Goal: Information Seeking & Learning: Understand process/instructions

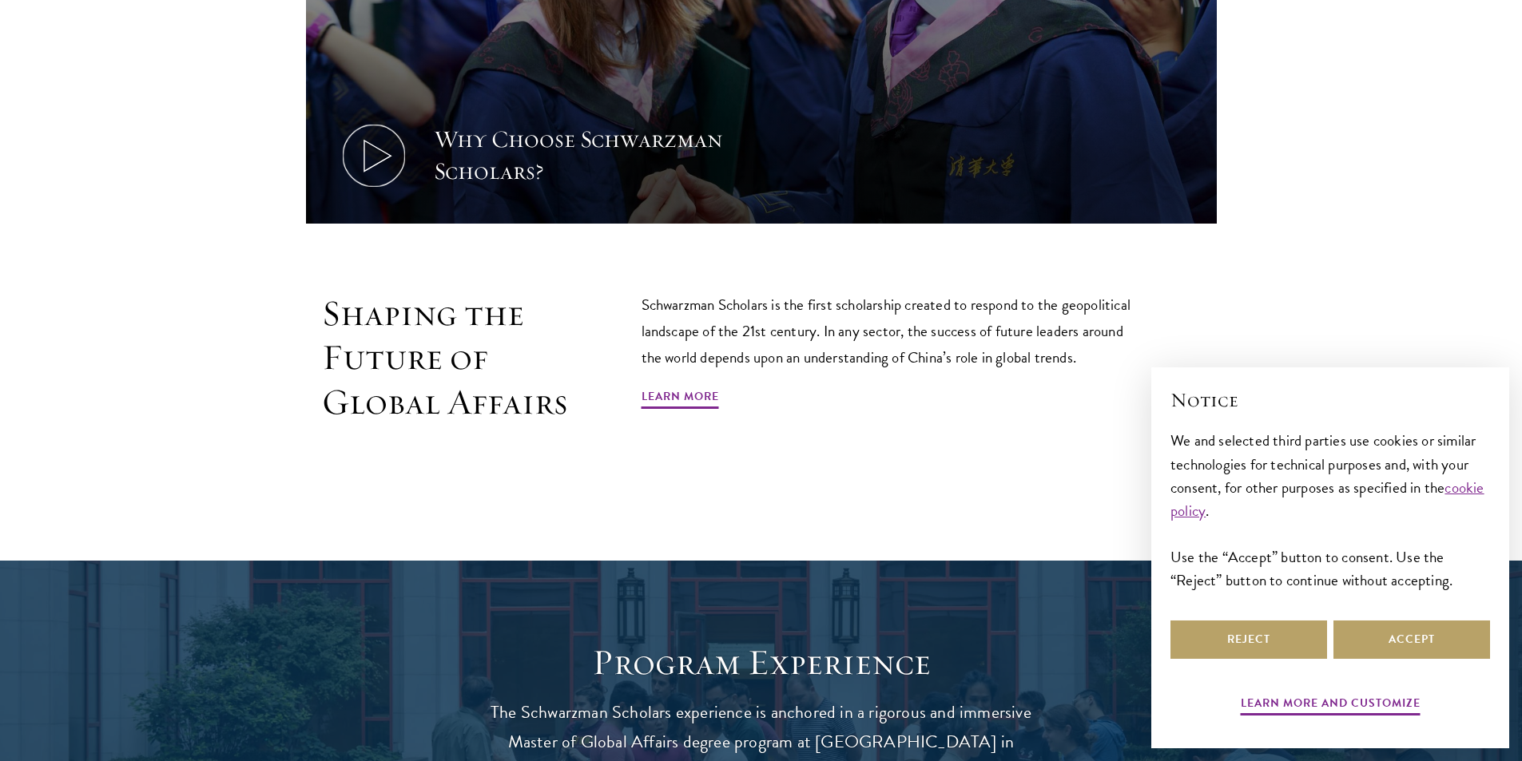
scroll to position [959, 0]
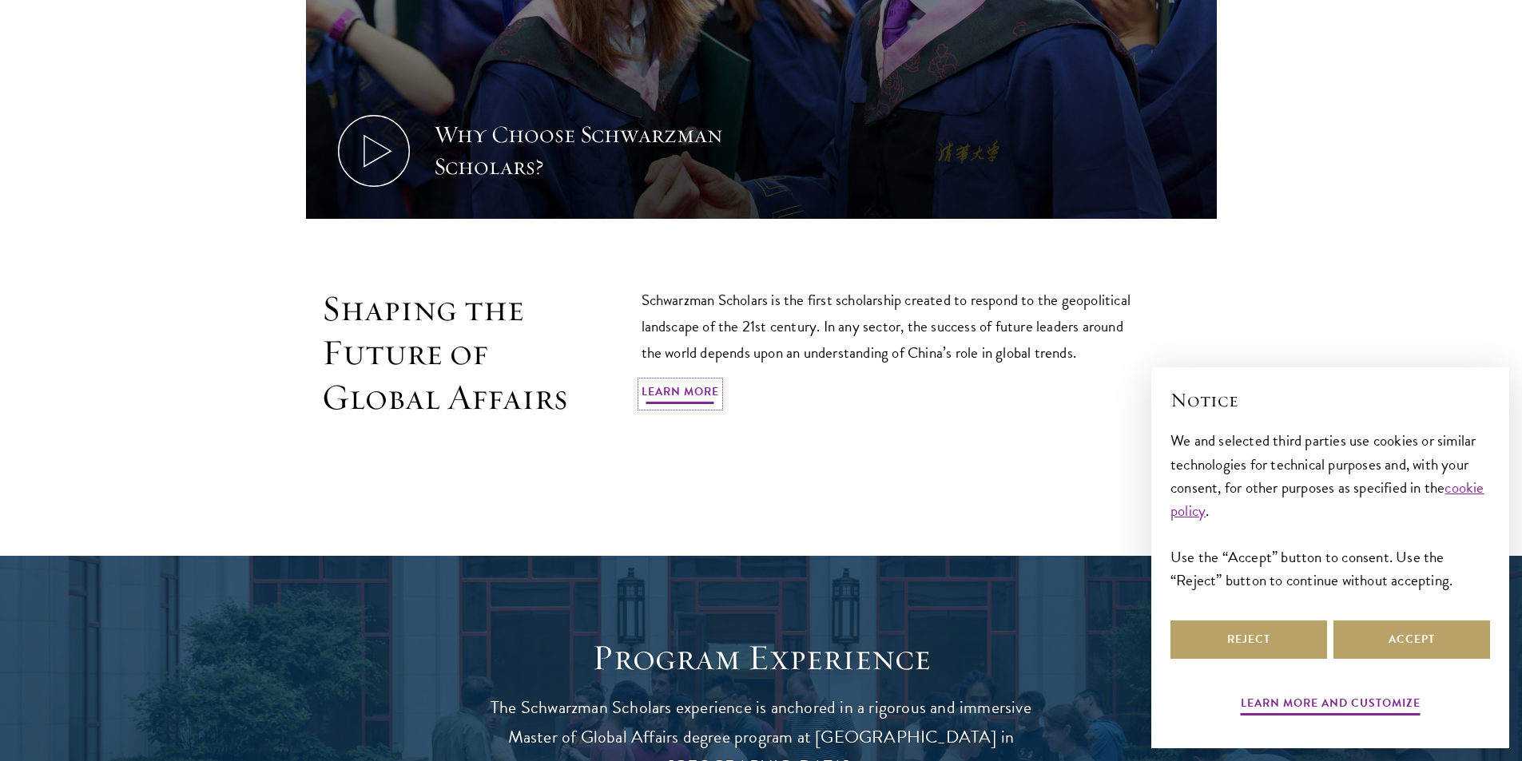
click at [700, 386] on link "Learn More" at bounding box center [680, 394] width 77 height 25
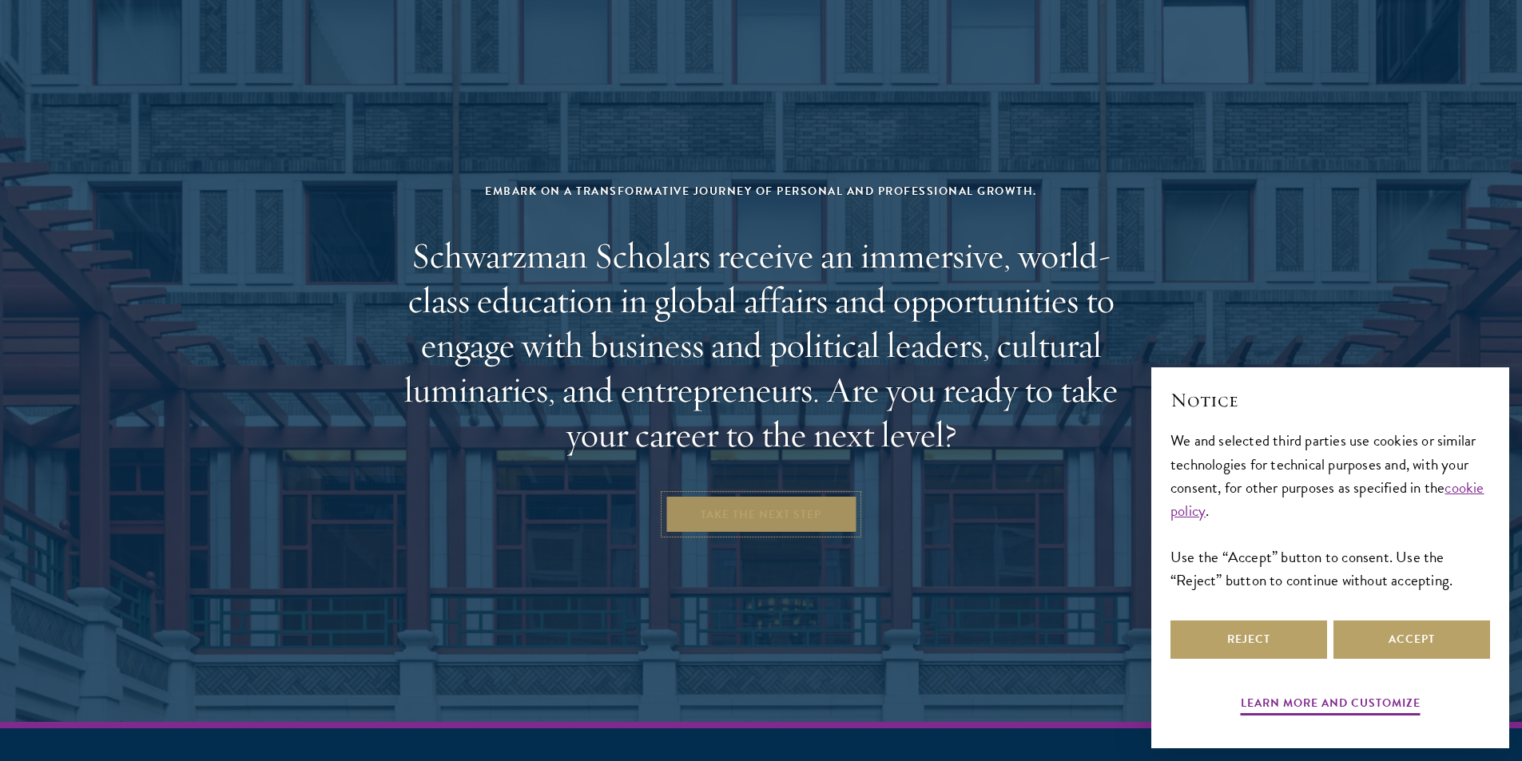
scroll to position [6653, 0]
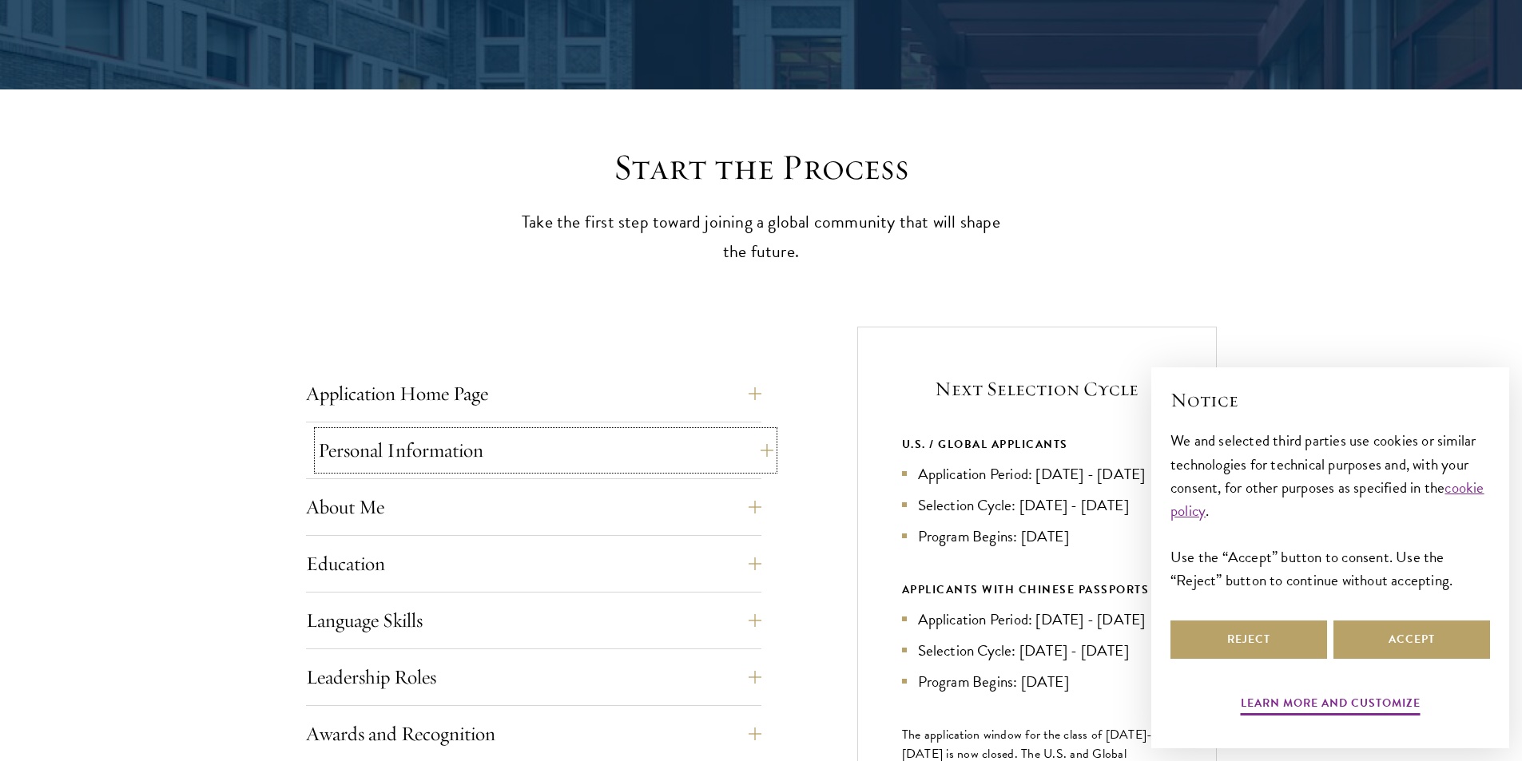
click at [733, 451] on button "Personal Information" at bounding box center [545, 450] width 455 height 38
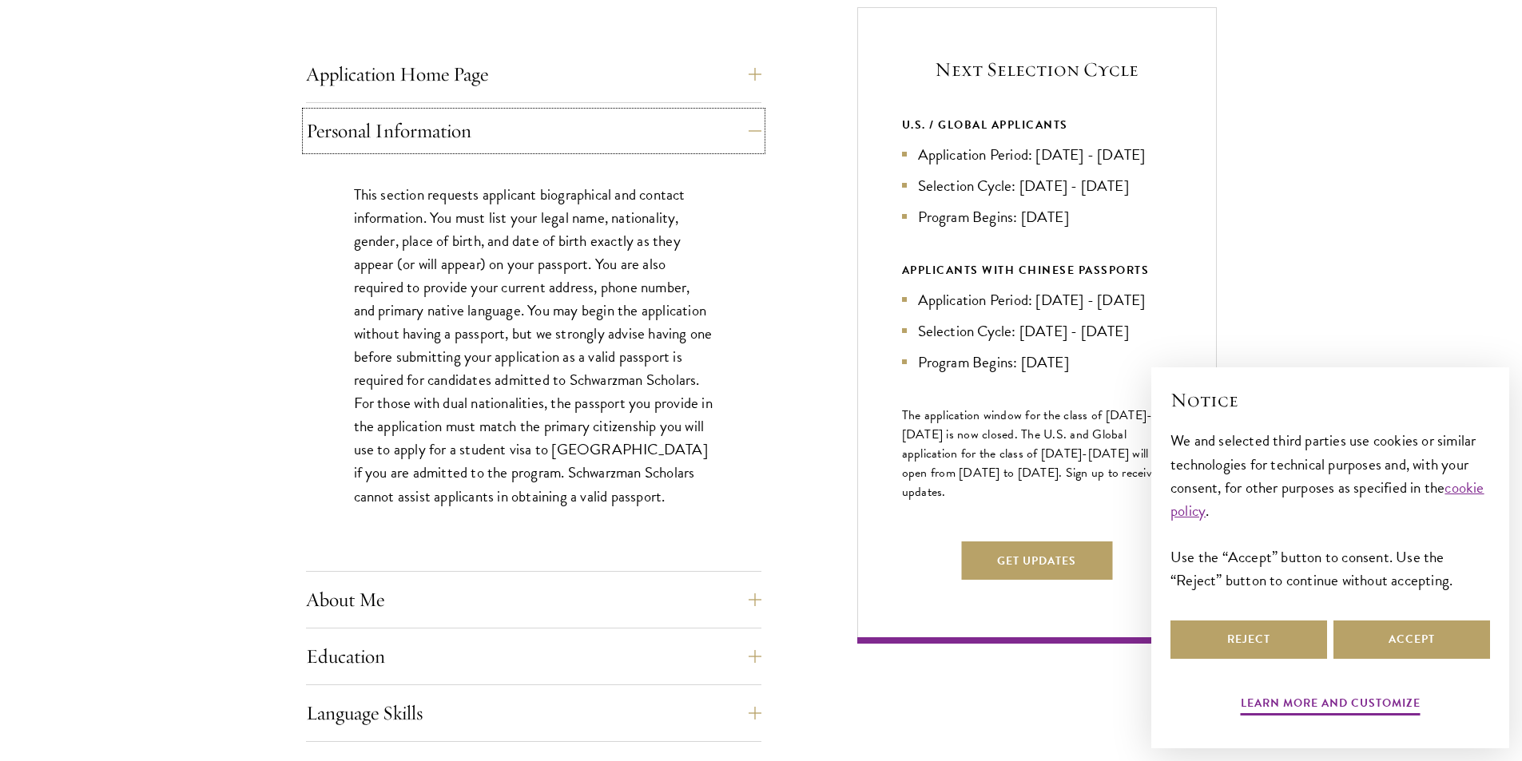
scroll to position [719, 0]
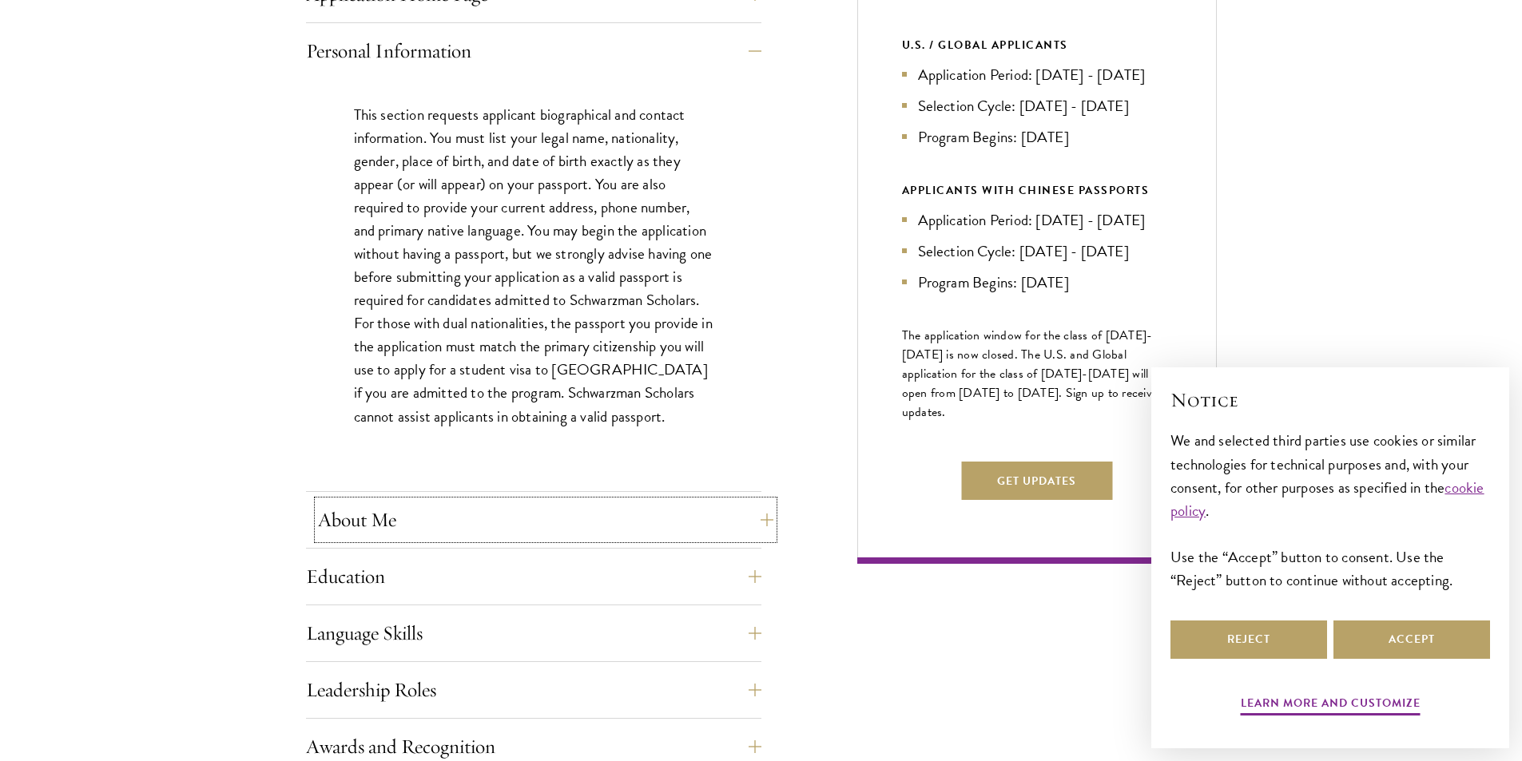
click at [720, 510] on button "About Me" at bounding box center [545, 520] width 455 height 38
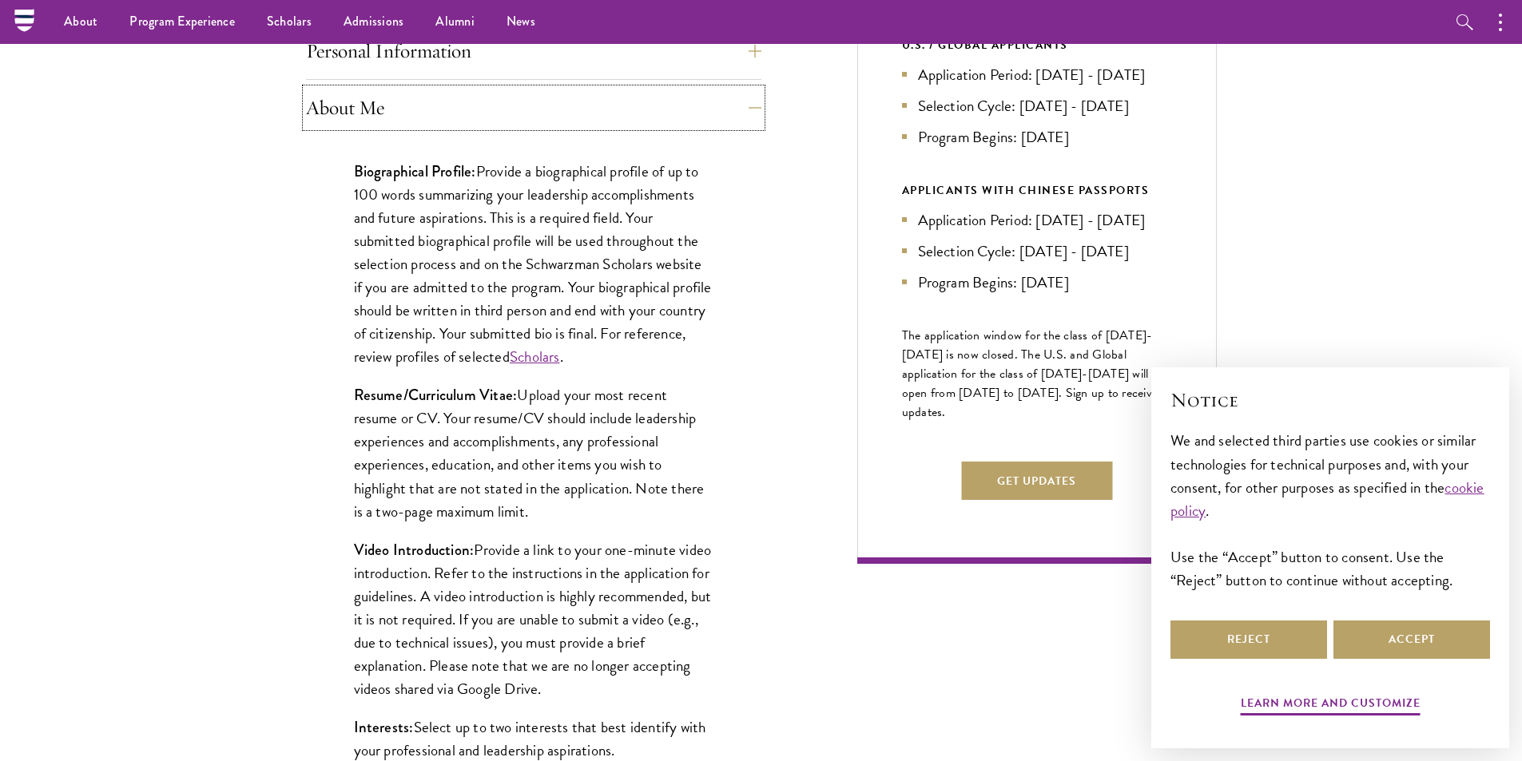
scroll to position [559, 0]
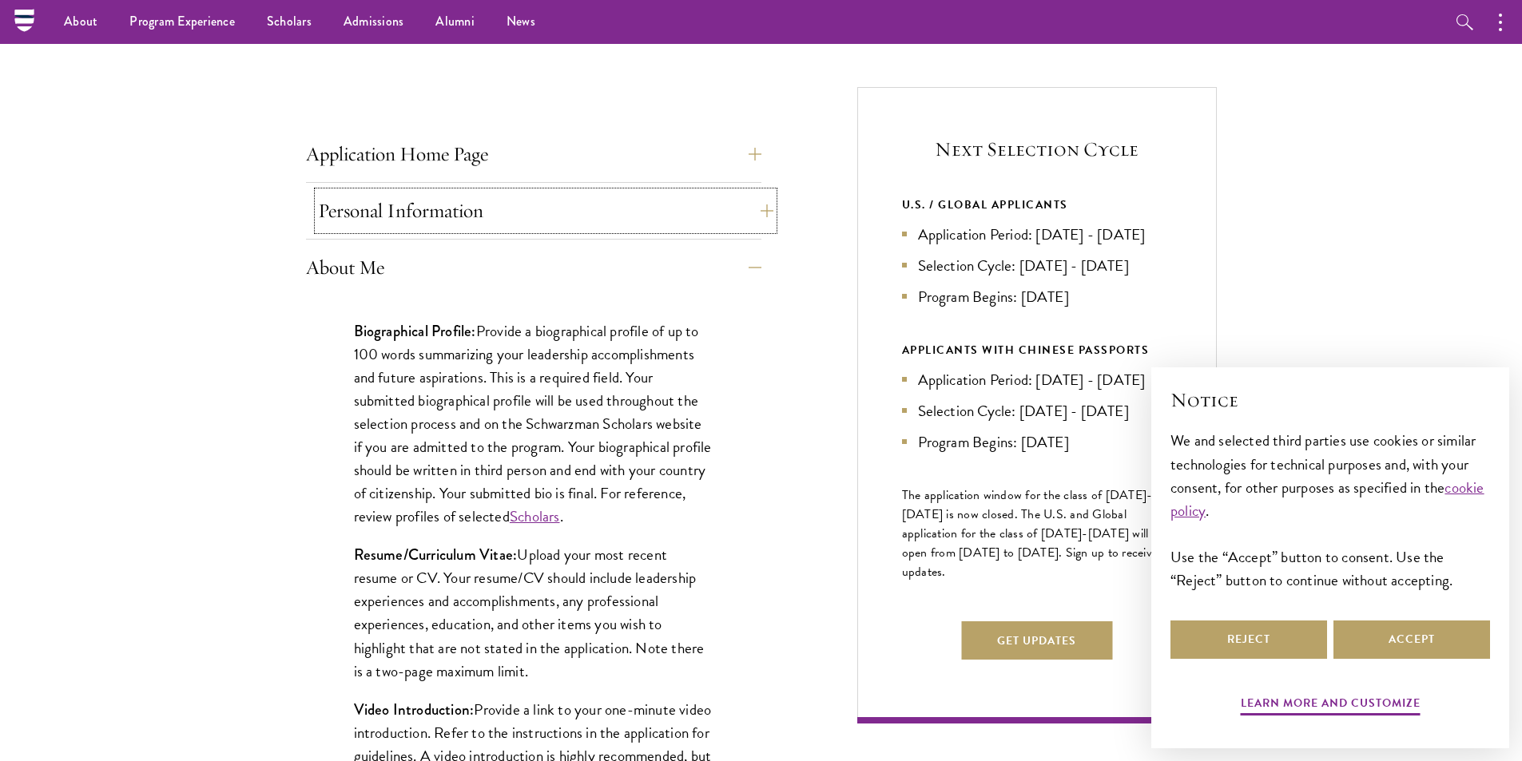
click at [537, 209] on button "Personal Information" at bounding box center [545, 211] width 455 height 38
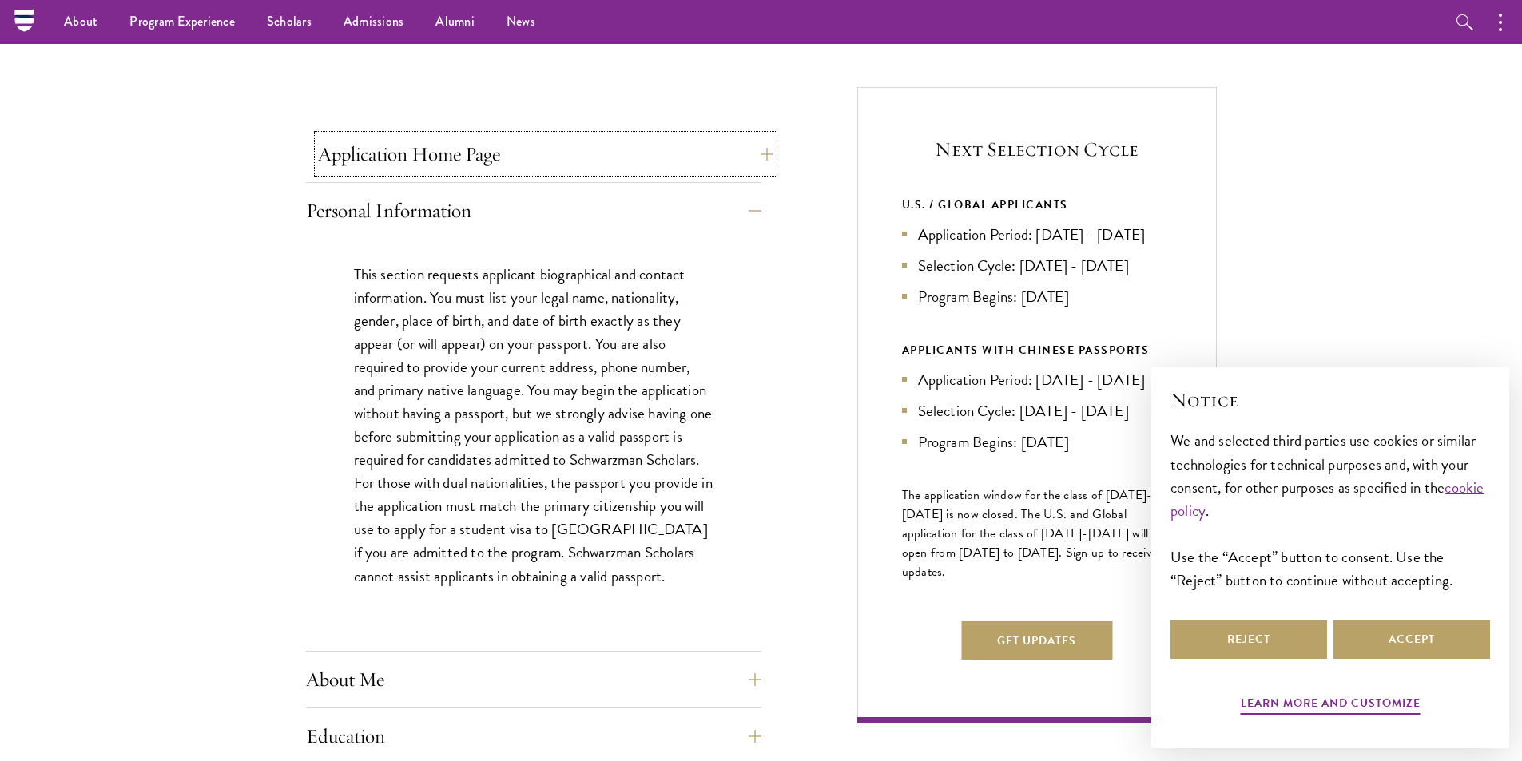
click at [503, 145] on button "Application Home Page" at bounding box center [545, 154] width 455 height 38
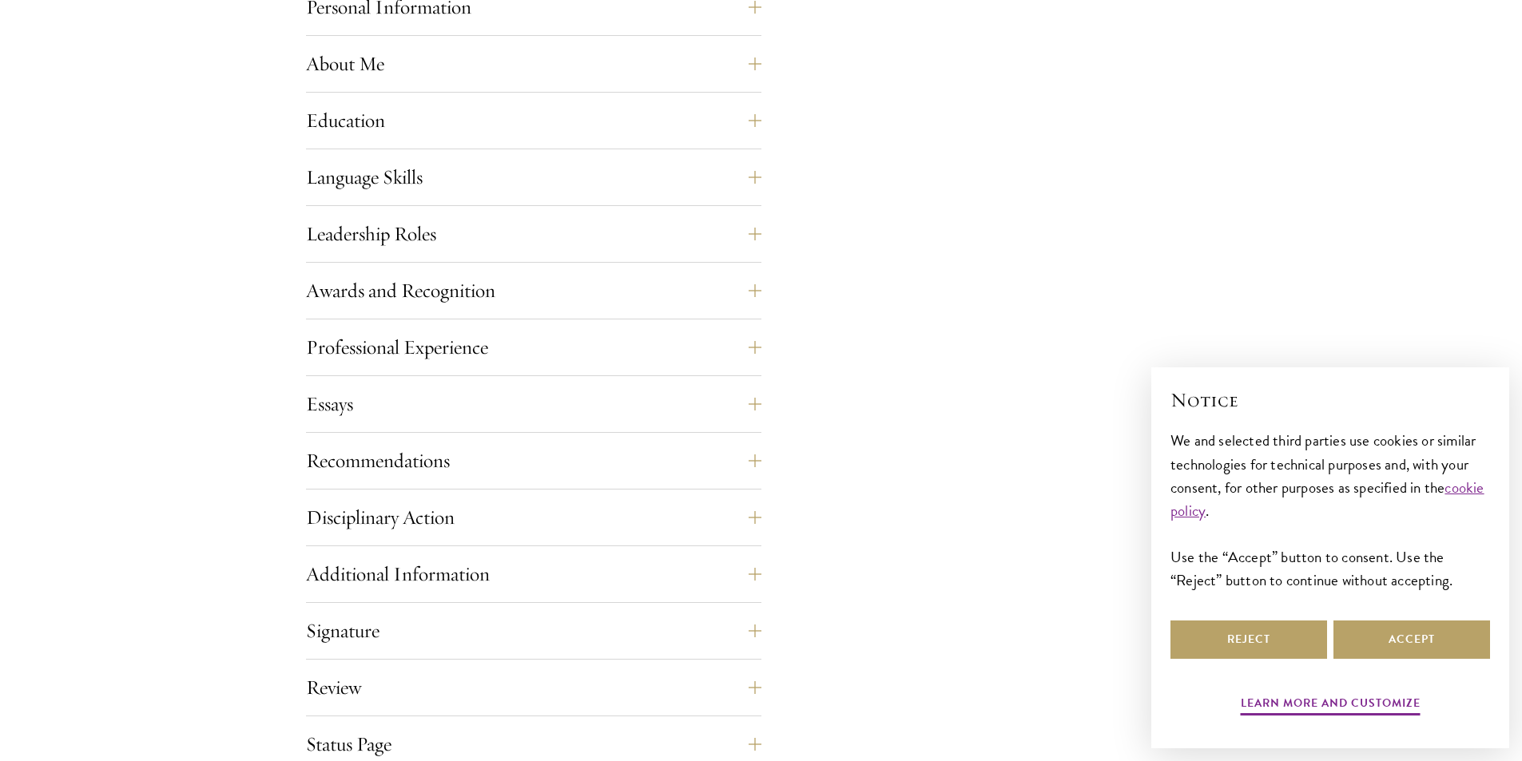
scroll to position [1598, 0]
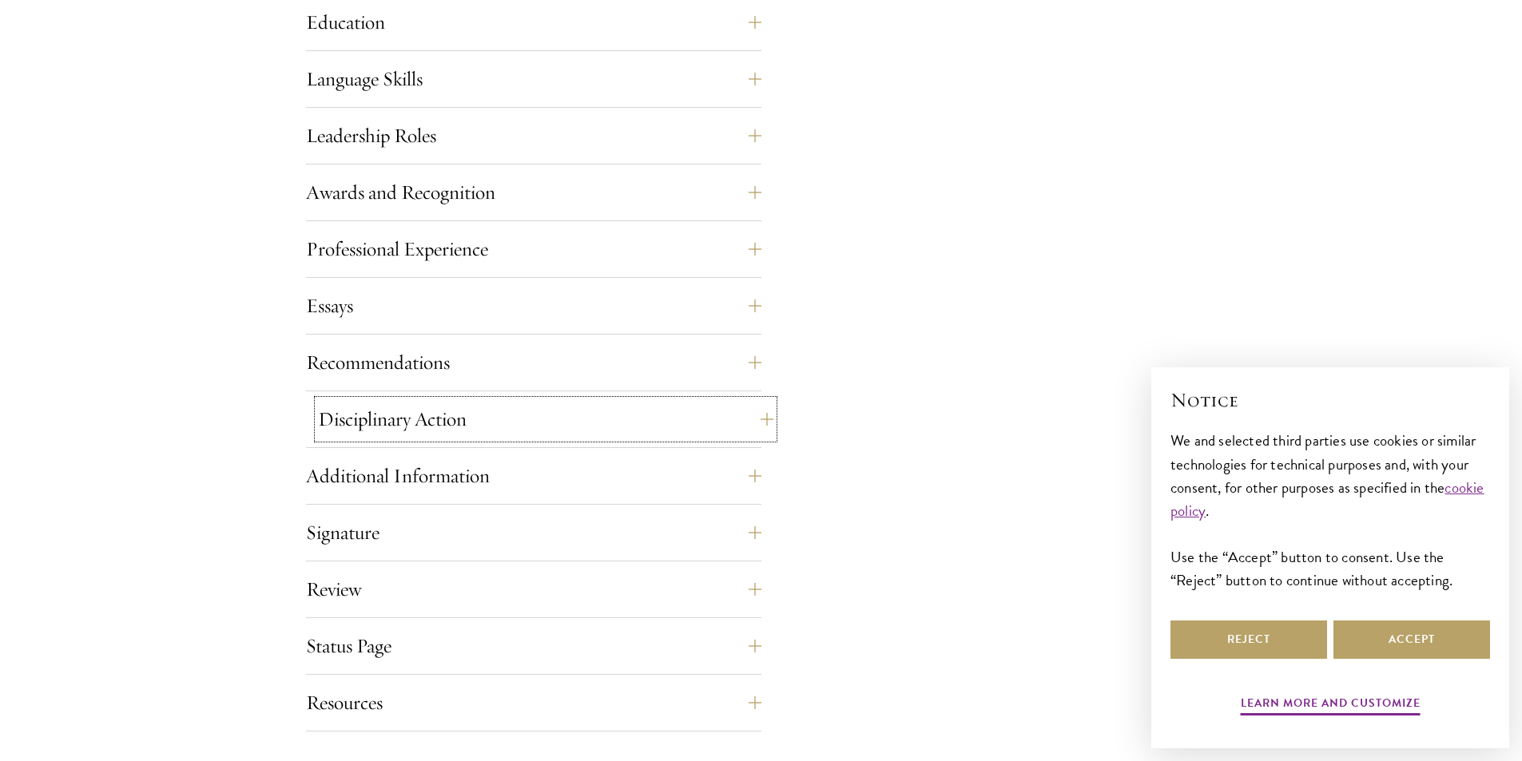
click at [460, 432] on button "Disciplinary Action" at bounding box center [545, 419] width 455 height 38
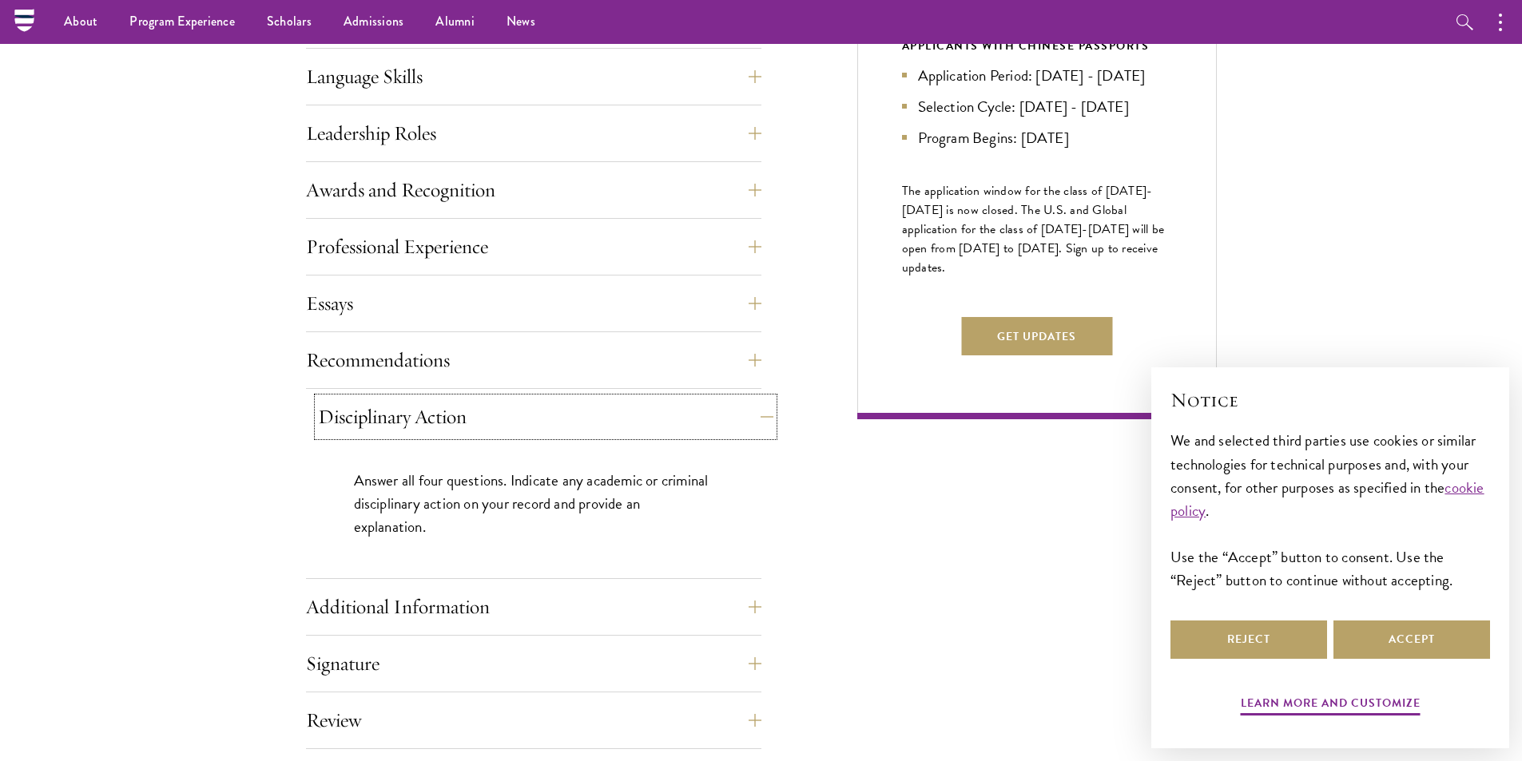
scroll to position [861, 0]
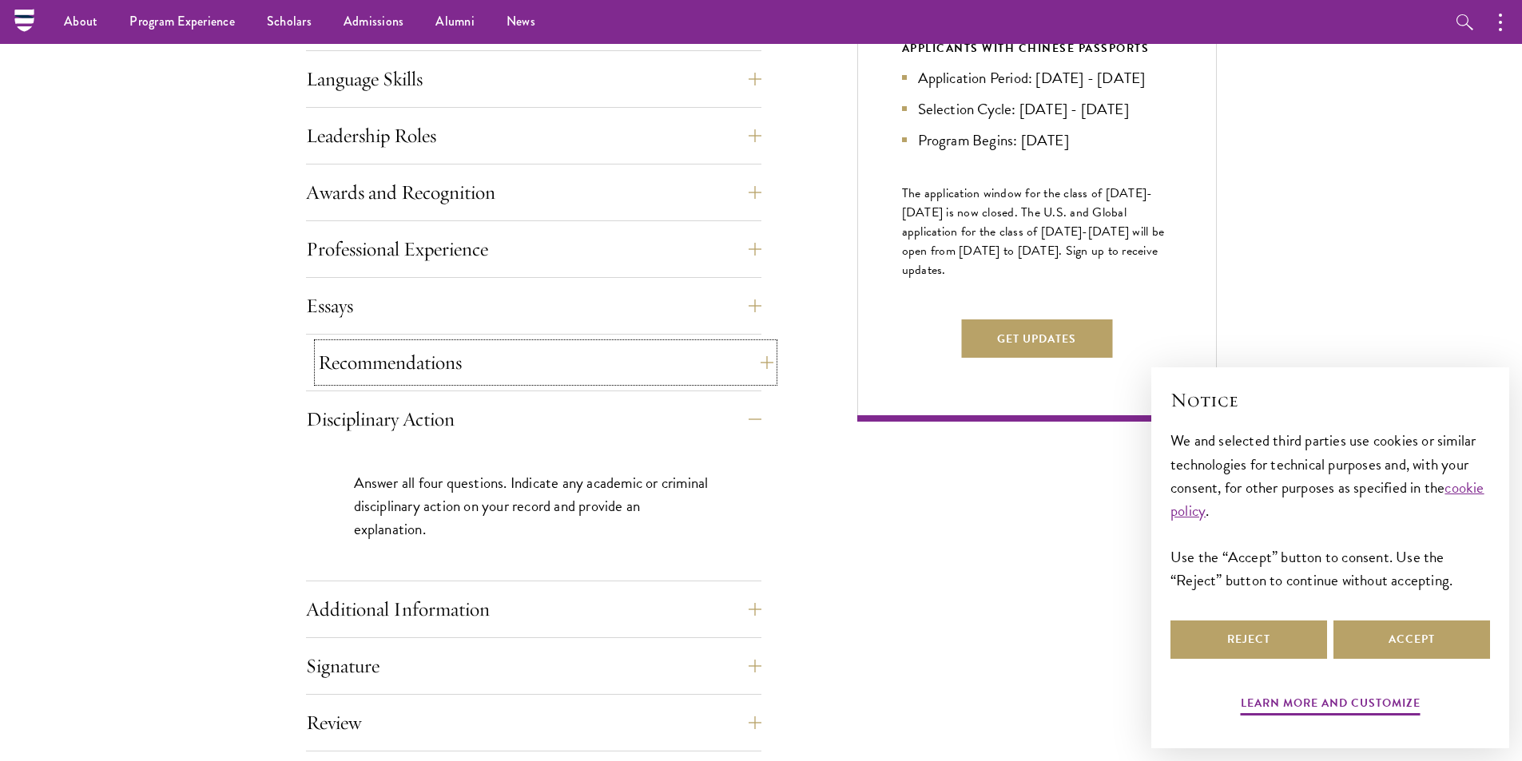
click at [459, 362] on button "Recommendations" at bounding box center [545, 363] width 455 height 38
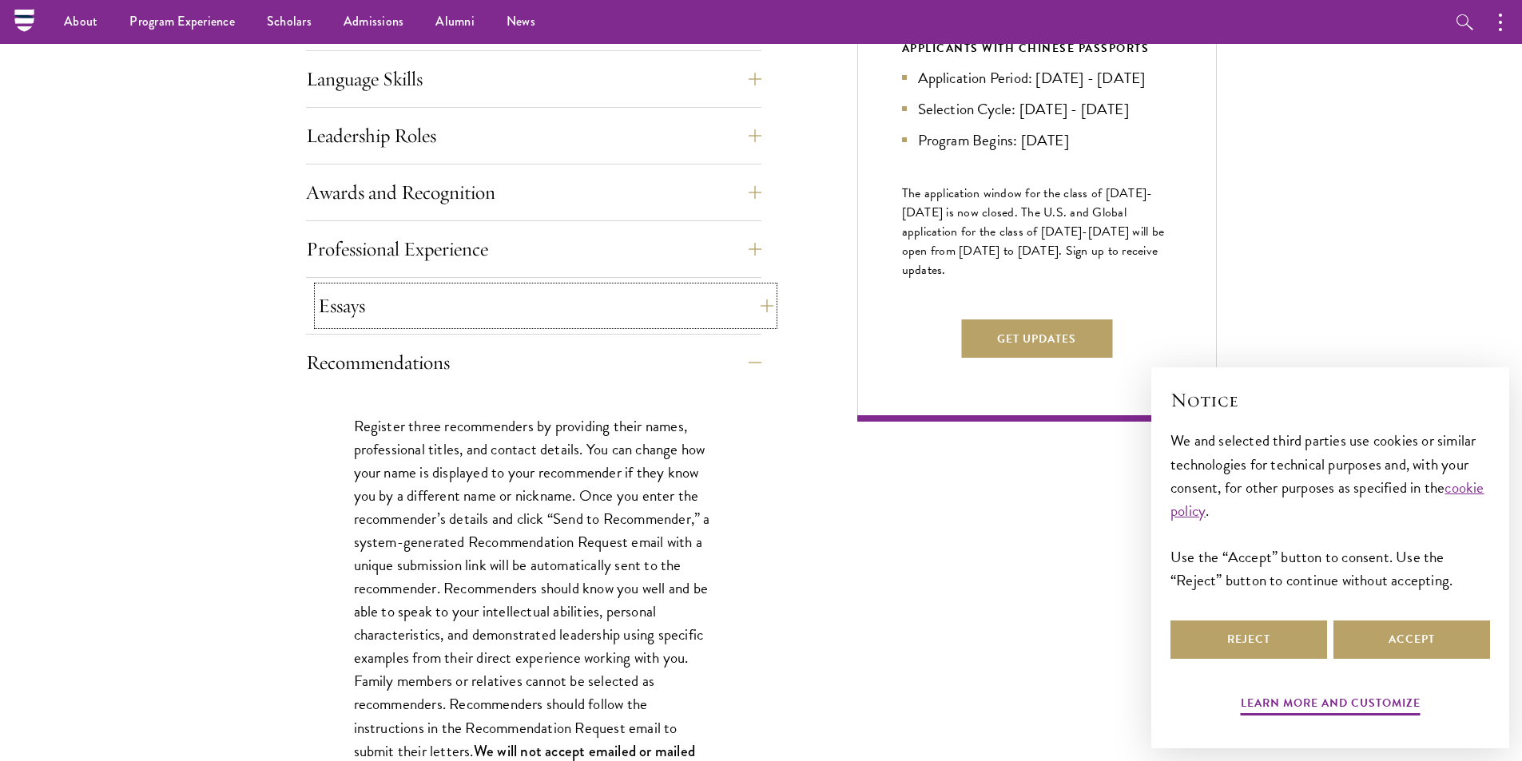
click at [455, 304] on button "Essays" at bounding box center [545, 306] width 455 height 38
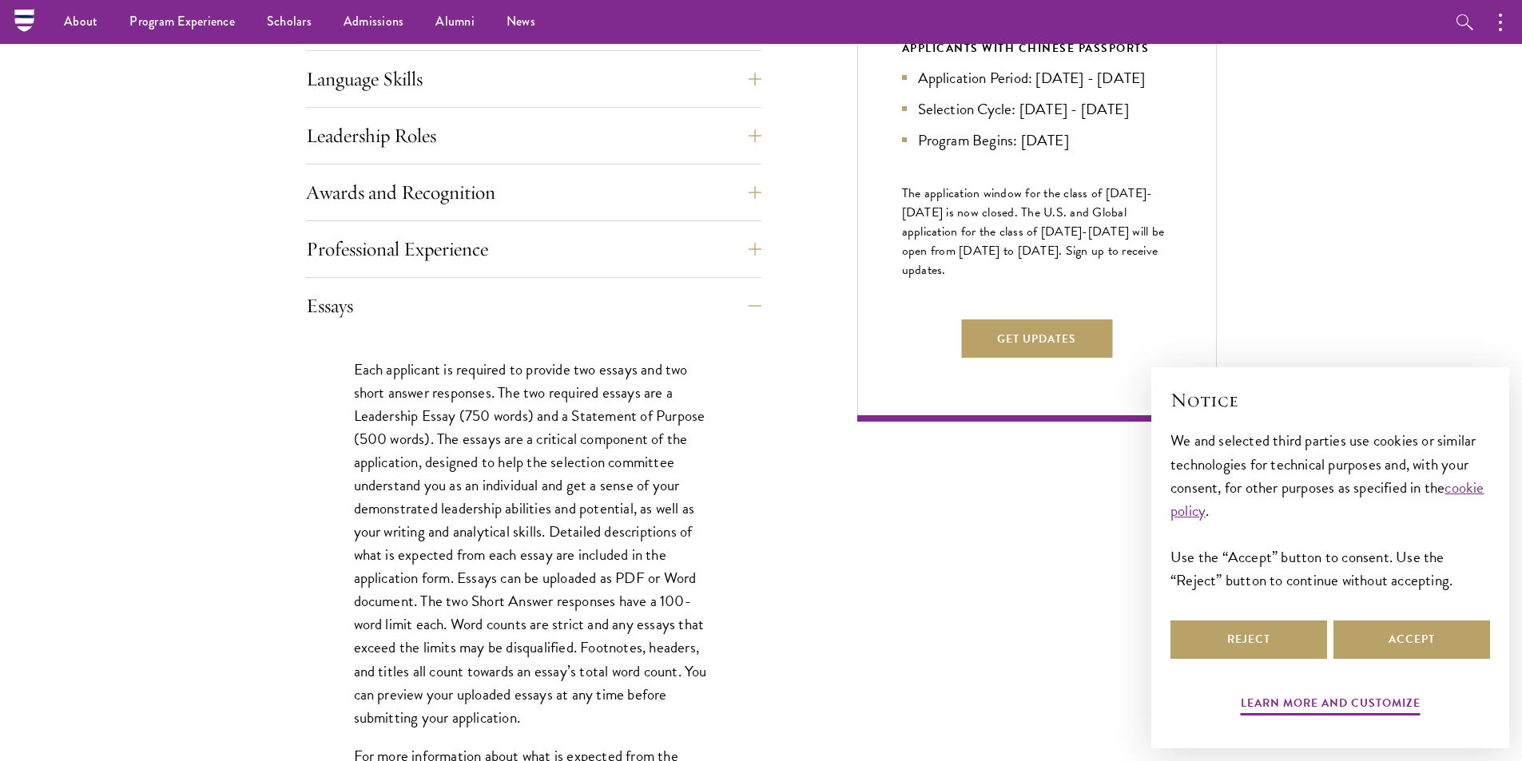
click at [464, 218] on div "Awards and Recognition This section is an opportunity to showcase up to five aw…" at bounding box center [533, 197] width 455 height 48
click at [464, 232] on button "Professional Experience" at bounding box center [545, 249] width 455 height 38
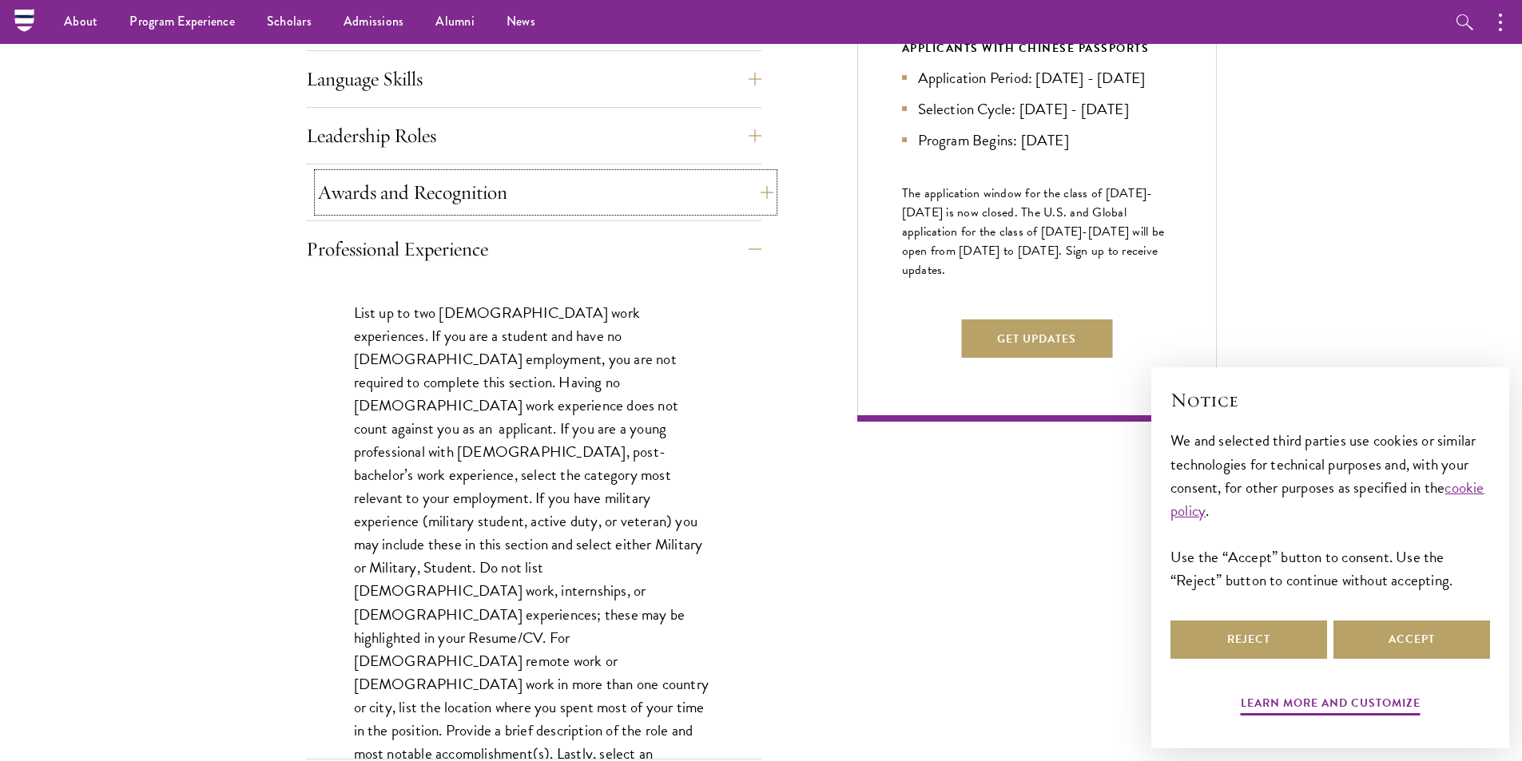
click at [483, 198] on button "Awards and Recognition" at bounding box center [545, 192] width 455 height 38
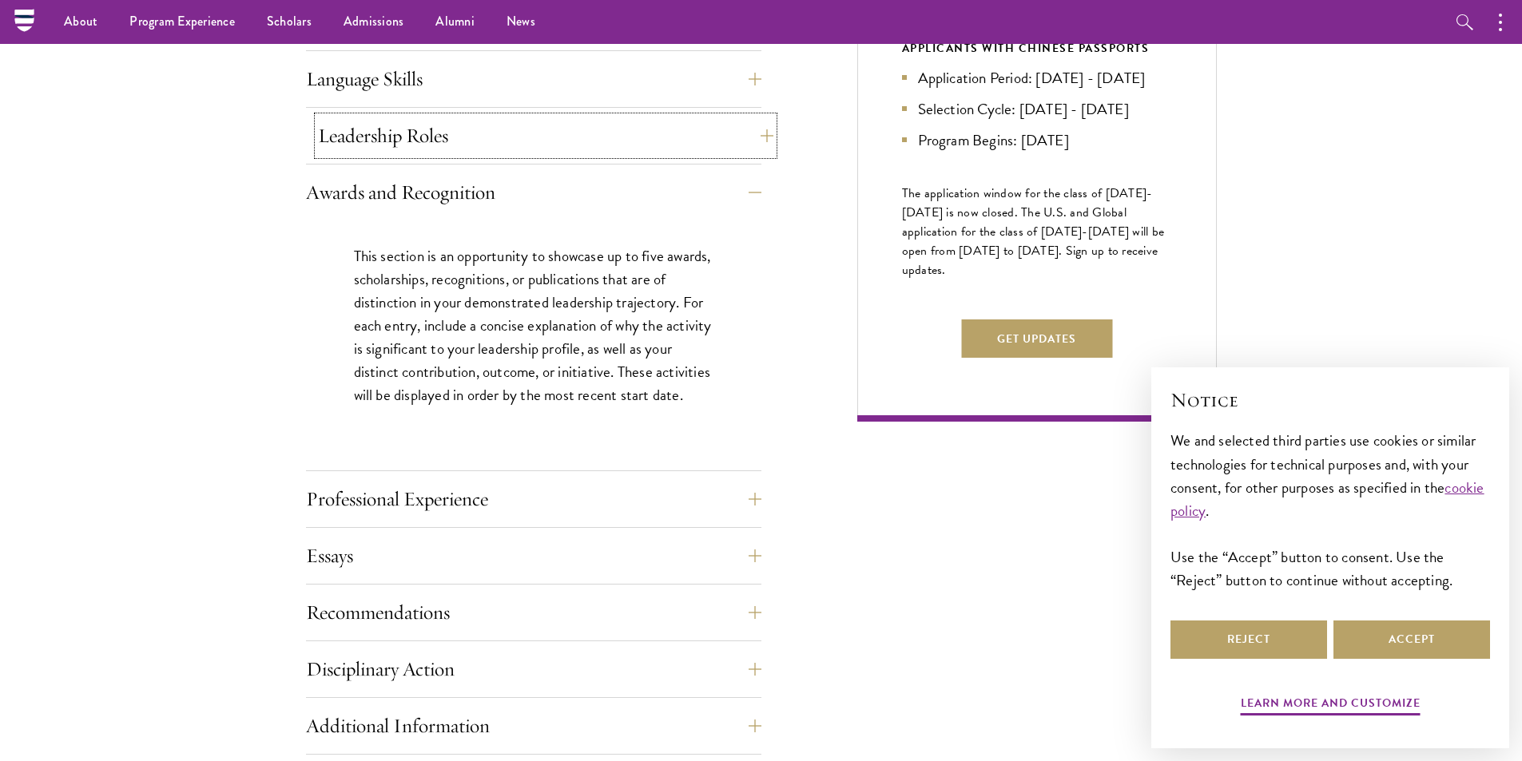
click at [455, 134] on button "Leadership Roles" at bounding box center [545, 136] width 455 height 38
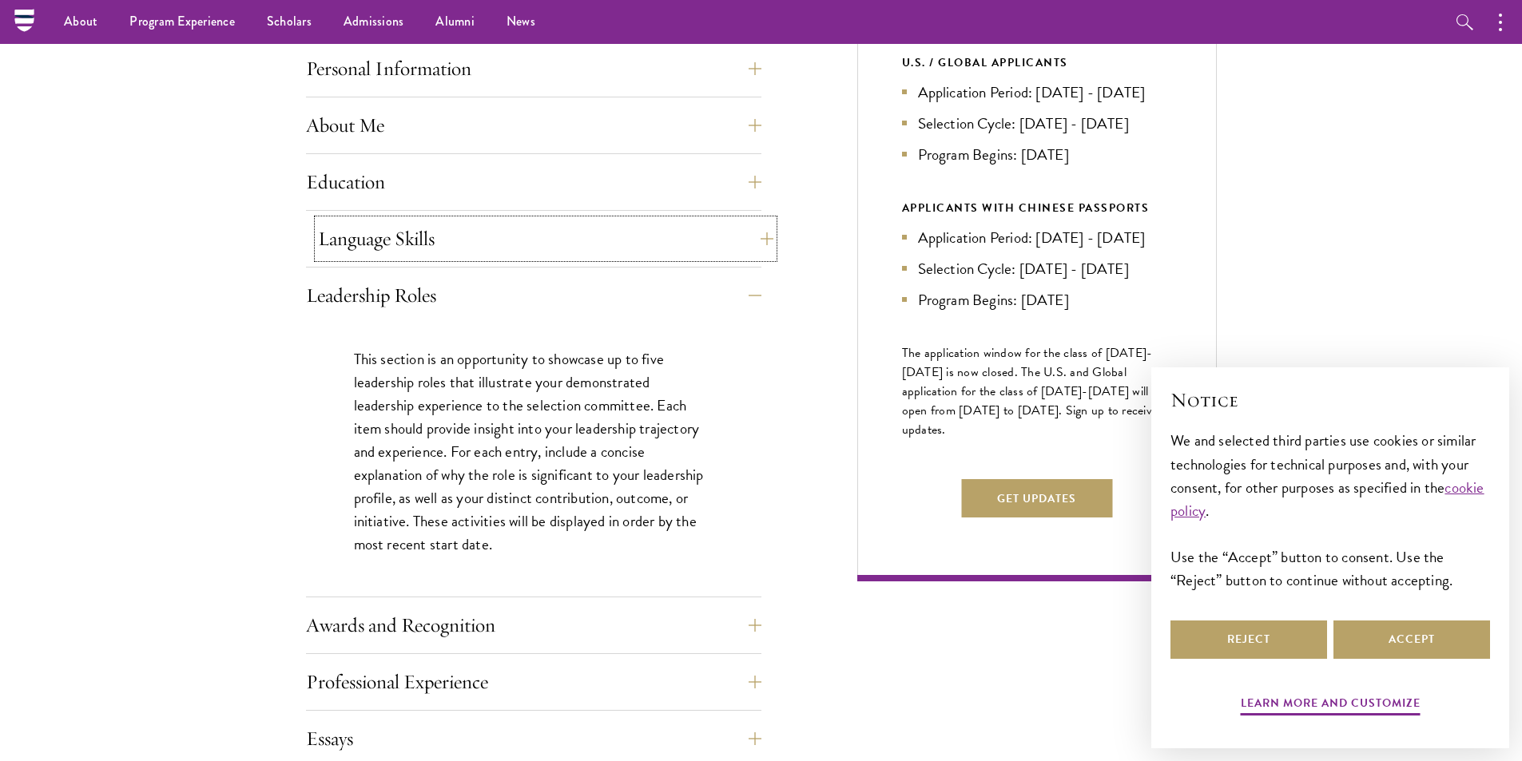
click at [491, 245] on button "Language Skills" at bounding box center [545, 239] width 455 height 38
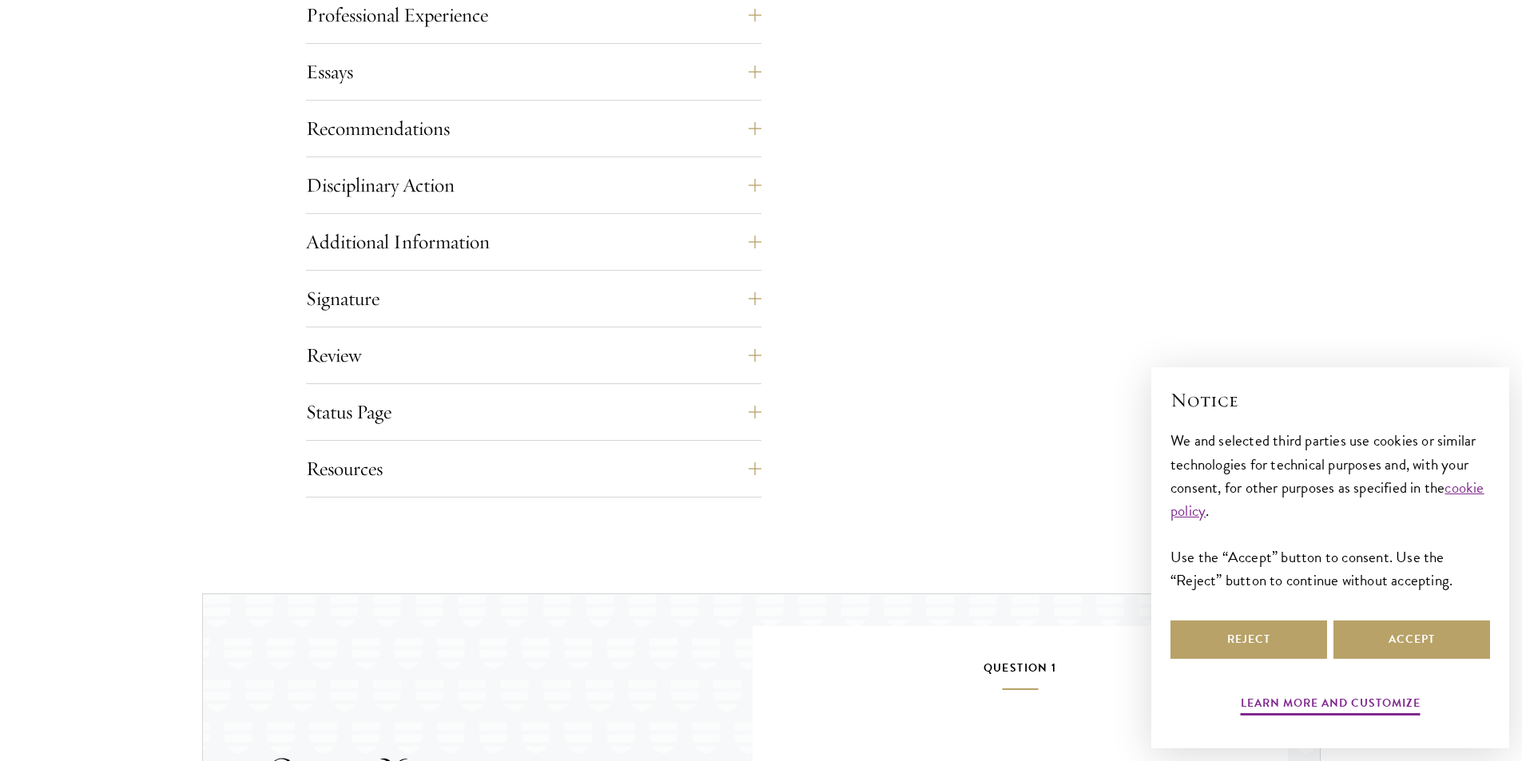
scroll to position [2237, 0]
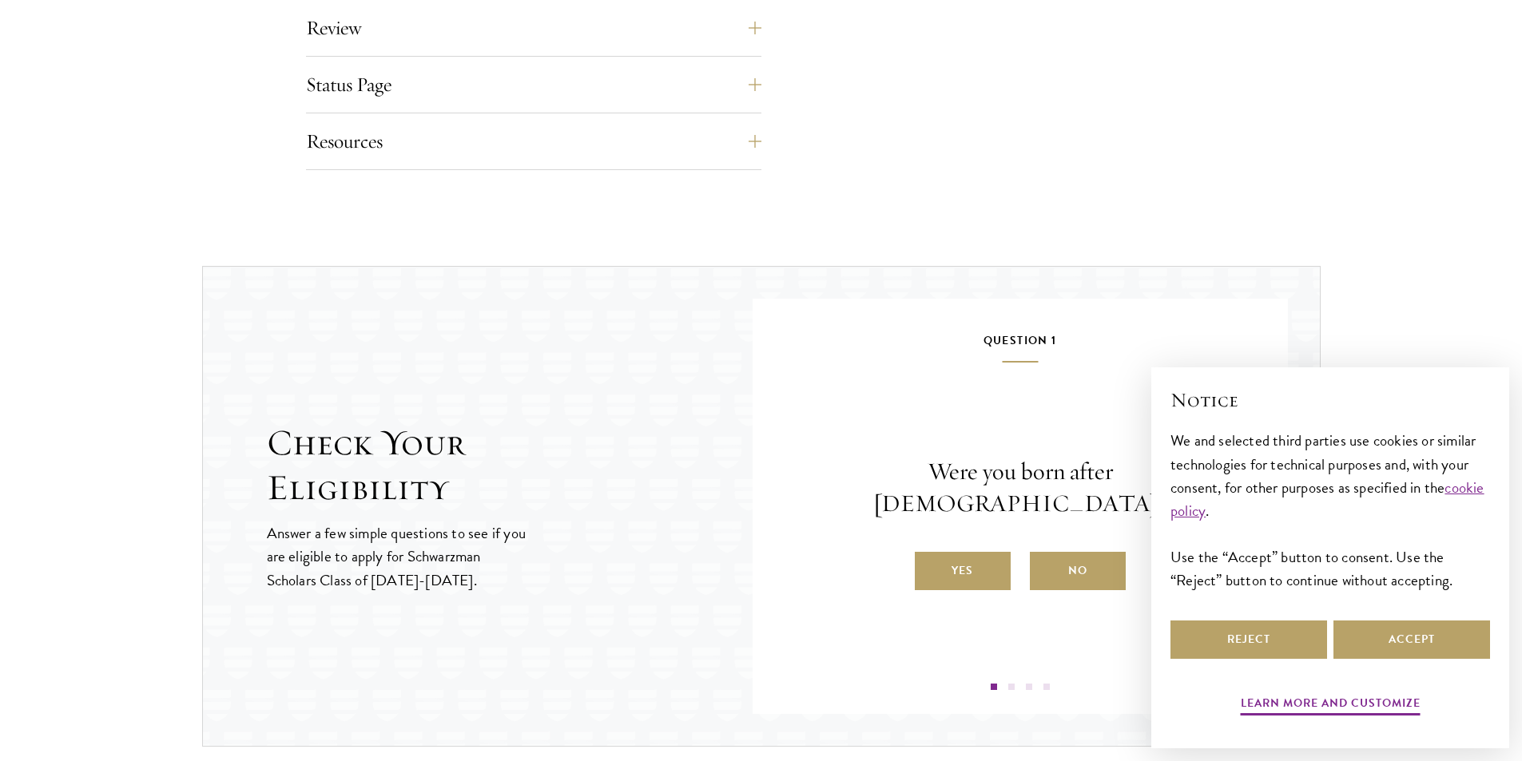
click at [389, 87] on button "Status Page" at bounding box center [545, 85] width 455 height 38
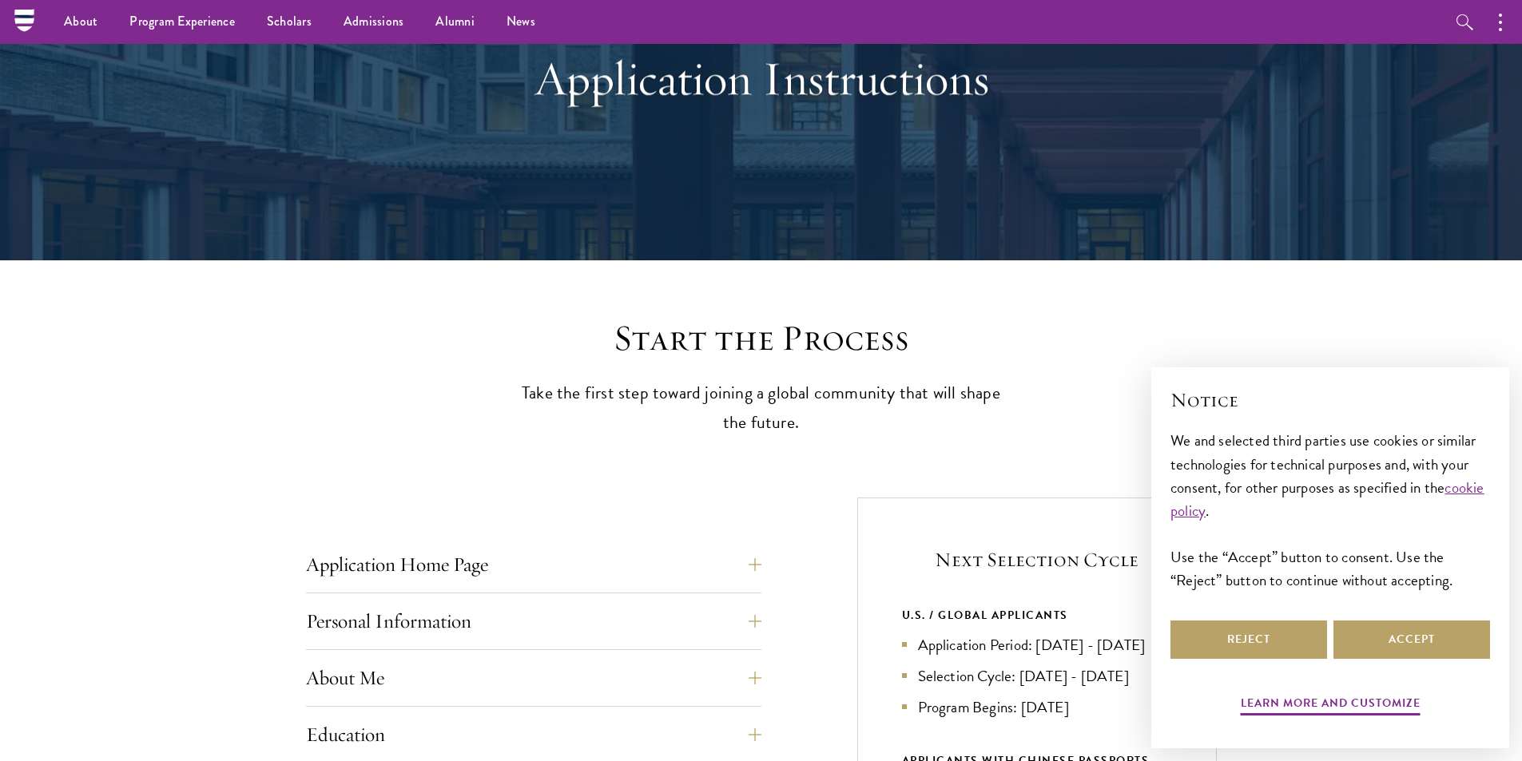
scroll to position [0, 0]
